Goal: Task Accomplishment & Management: Manage account settings

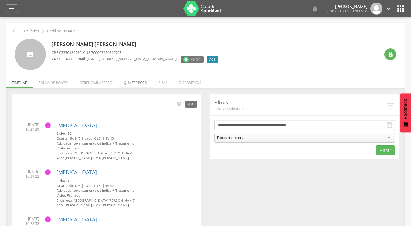
click at [133, 83] on li "Quarteirões" at bounding box center [135, 82] width 35 height 14
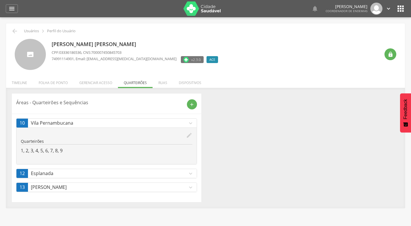
click at [190, 174] on icon "expand_more" at bounding box center [190, 174] width 6 height 6
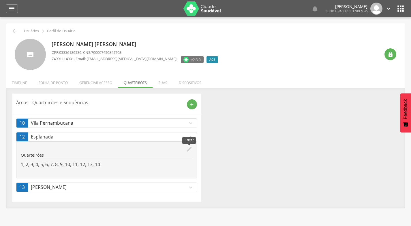
click at [189, 150] on icon "edit" at bounding box center [189, 149] width 6 height 6
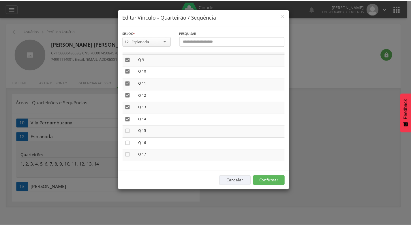
scroll to position [105, 0]
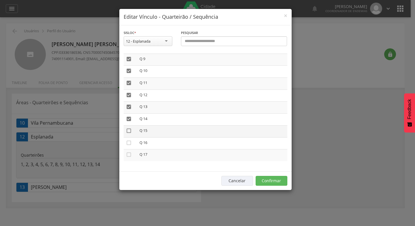
click at [129, 130] on icon "" at bounding box center [129, 131] width 6 height 6
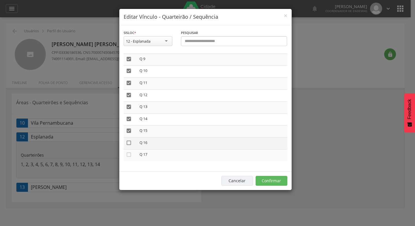
click at [130, 142] on icon "" at bounding box center [129, 143] width 6 height 6
click at [129, 155] on icon "" at bounding box center [129, 155] width 6 height 6
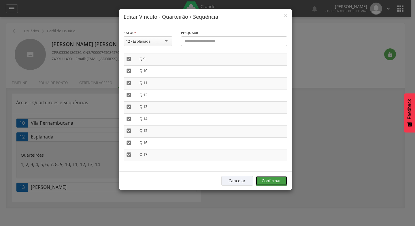
click at [268, 180] on button "Confirmar" at bounding box center [272, 181] width 32 height 10
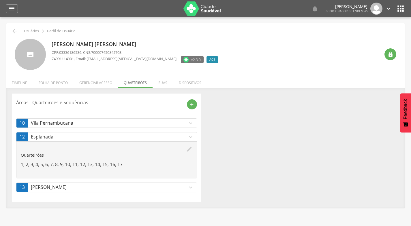
click at [402, 8] on icon "" at bounding box center [400, 8] width 9 height 9
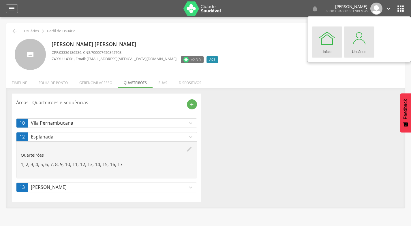
click at [361, 45] on div at bounding box center [358, 37] width 17 height 17
